Goal: Entertainment & Leisure: Consume media (video, audio)

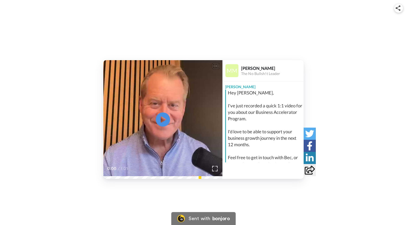
click at [164, 121] on icon at bounding box center [163, 120] width 14 height 14
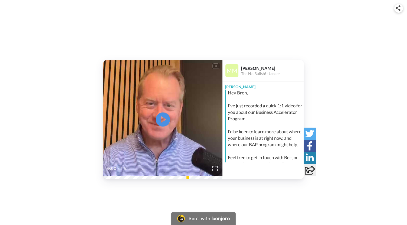
click at [163, 120] on icon "Play/Pause" at bounding box center [163, 120] width 14 height 26
click at [165, 124] on icon at bounding box center [163, 120] width 14 height 14
click at [157, 121] on icon at bounding box center [163, 120] width 14 height 14
